Goal: Navigation & Orientation: Find specific page/section

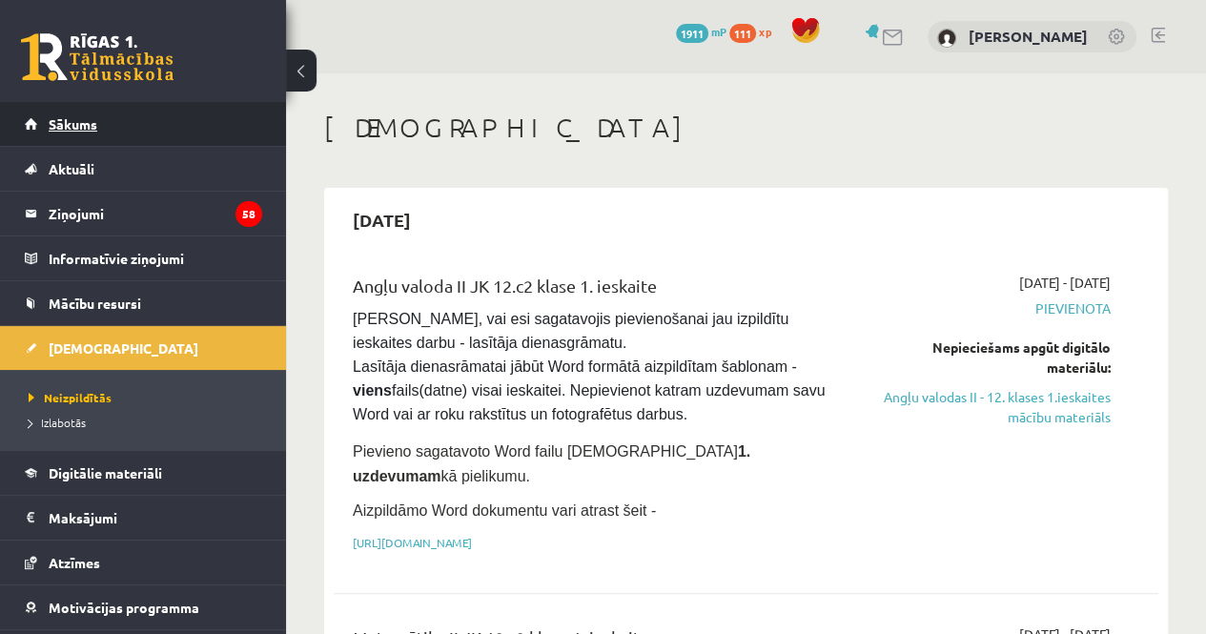
click at [180, 122] on link "Sākums" at bounding box center [143, 124] width 237 height 44
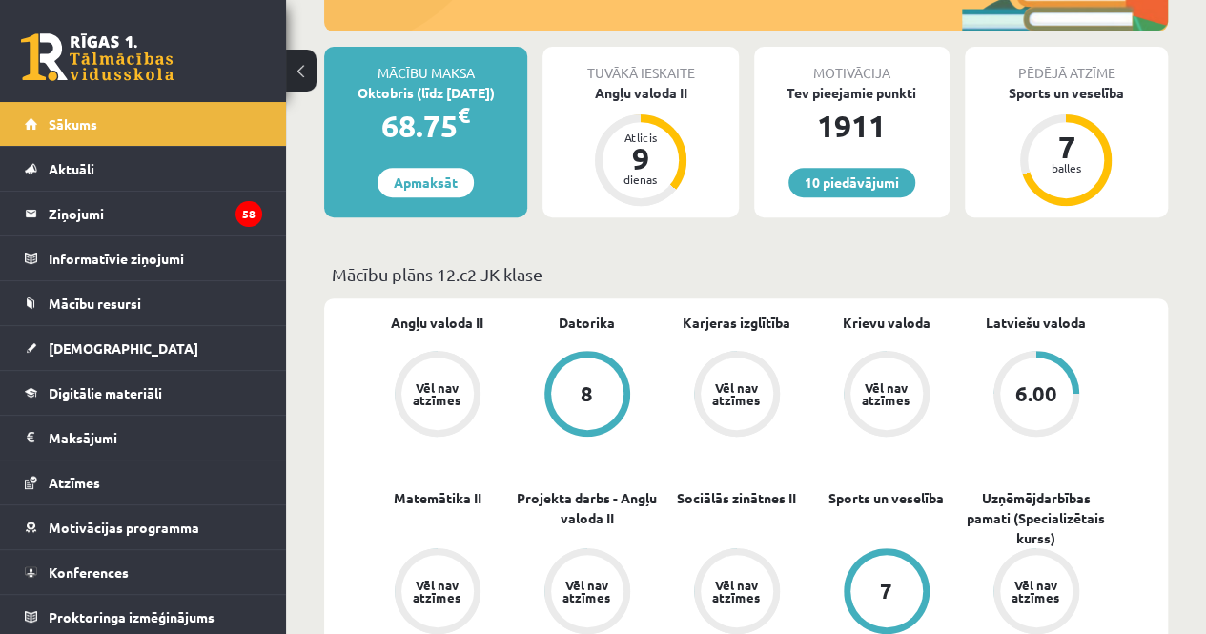
scroll to position [245, 0]
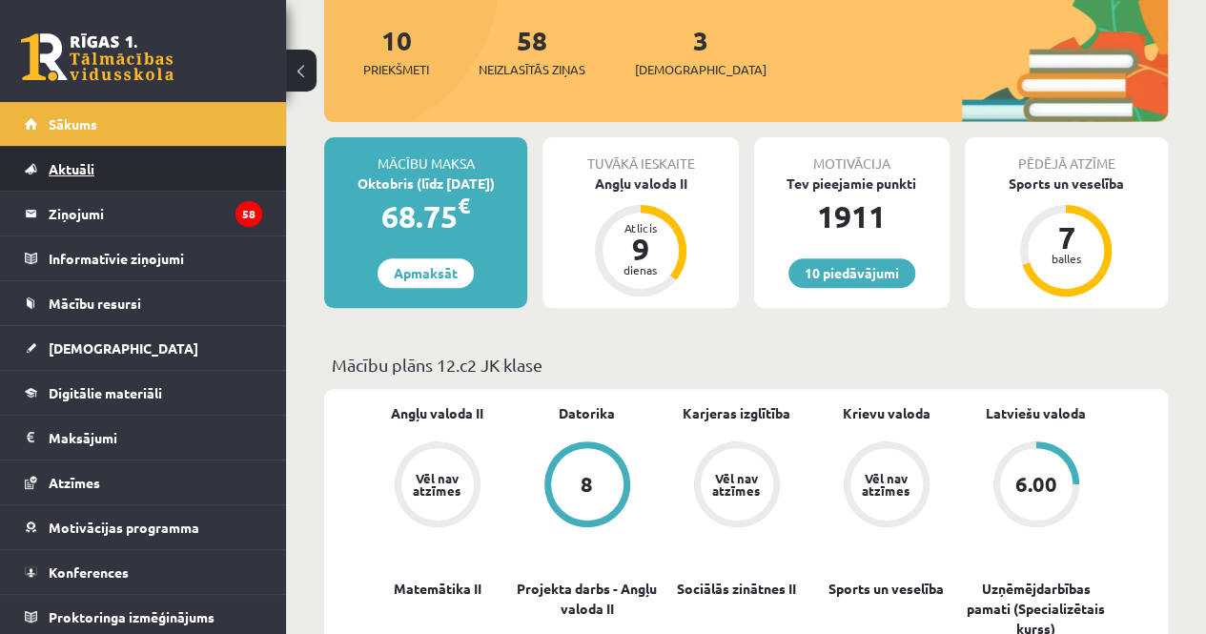
click at [213, 190] on link "Aktuāli" at bounding box center [143, 169] width 237 height 44
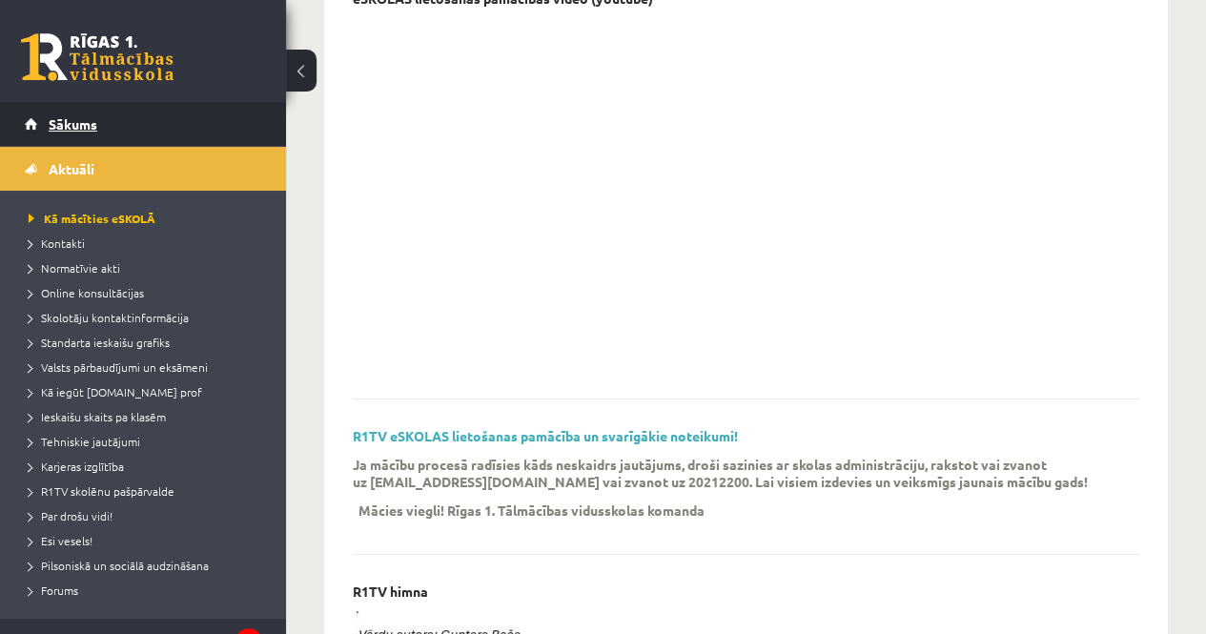
click at [181, 137] on link "Sākums" at bounding box center [143, 124] width 237 height 44
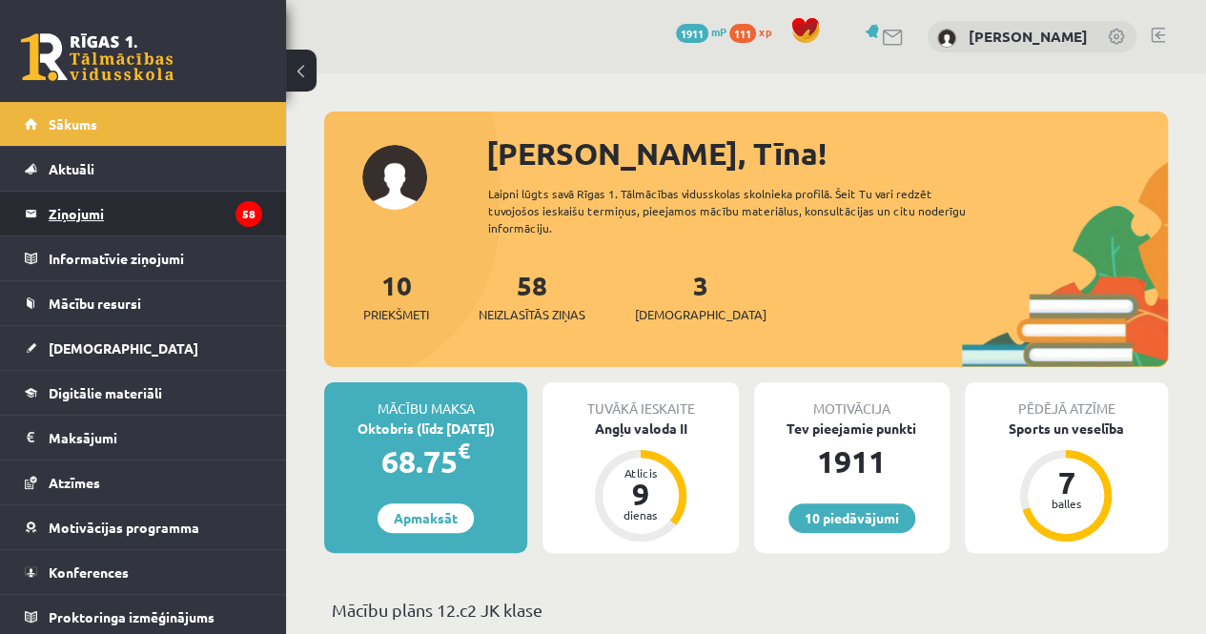
click at [71, 220] on legend "Ziņojumi 58" at bounding box center [156, 214] width 214 height 44
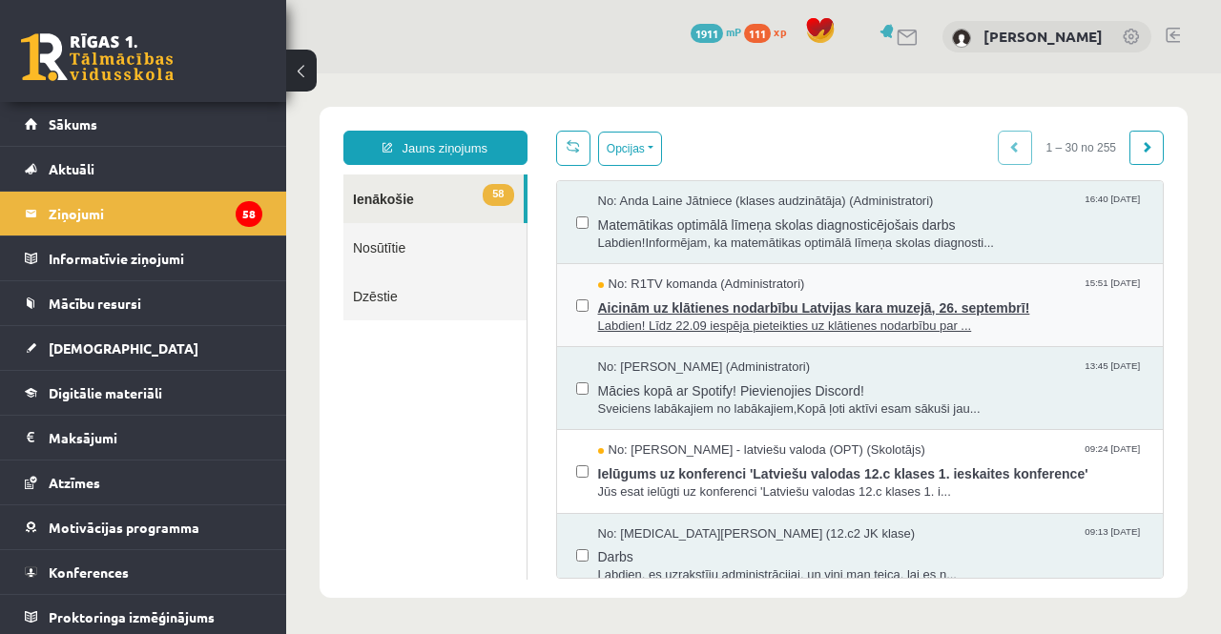
click at [812, 314] on span "Aicinām uz klātienes nodarbību Latvijas kara muzejā, 26. septembrī!" at bounding box center [871, 306] width 546 height 24
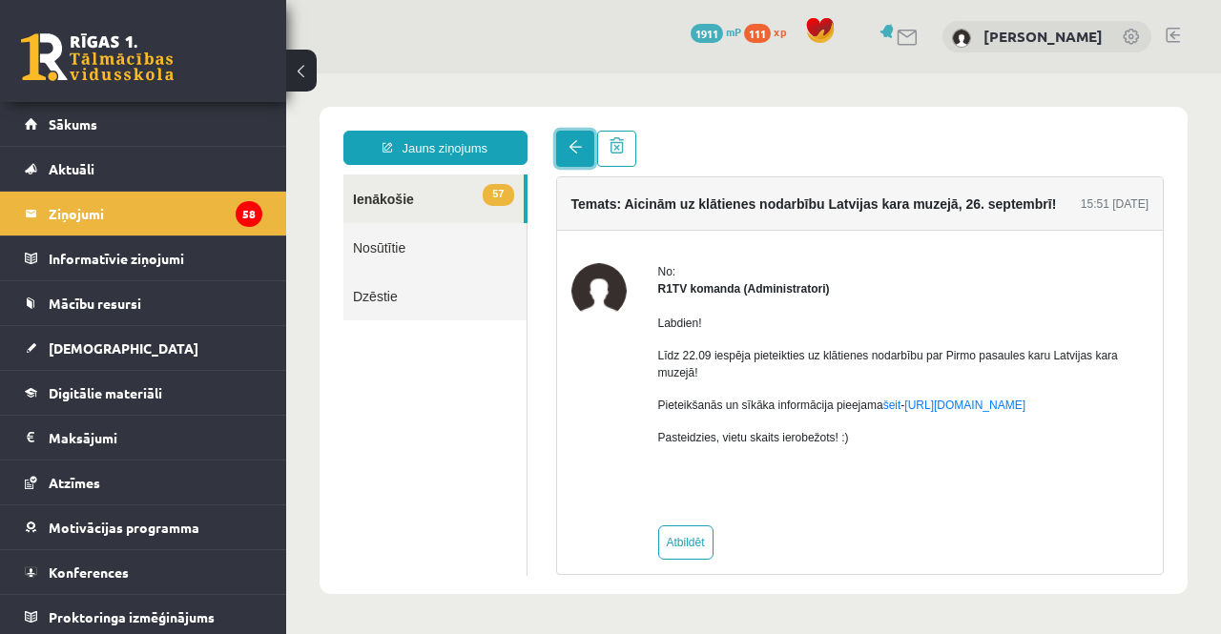
click at [570, 140] on link at bounding box center [575, 149] width 38 height 36
click at [556, 151] on link at bounding box center [575, 149] width 38 height 36
click at [374, 195] on link "57 Ienākošie" at bounding box center [433, 198] width 180 height 49
click at [31, 105] on link "Sākums" at bounding box center [143, 124] width 237 height 44
